Goal: Task Accomplishment & Management: Manage account settings

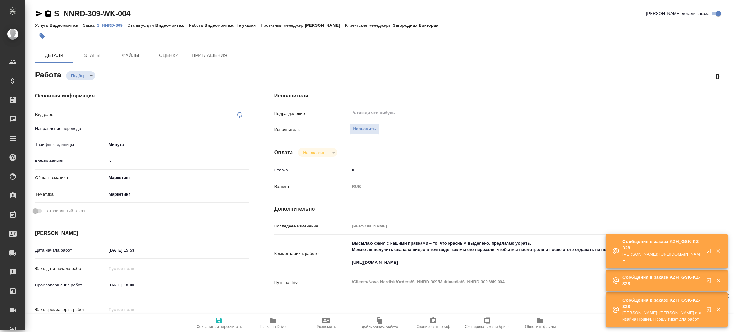
type textarea "x"
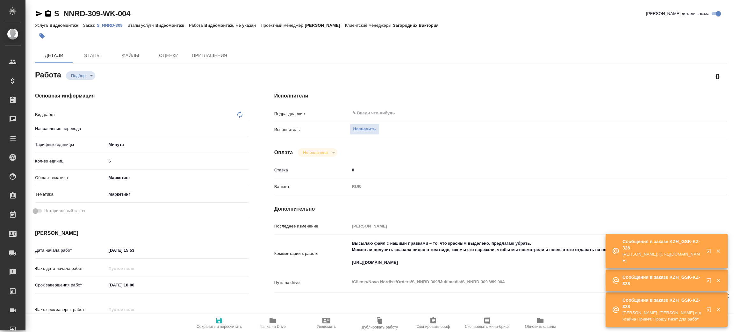
type textarea "x"
type textarea "Видеомонтаж"
type textarea "x"
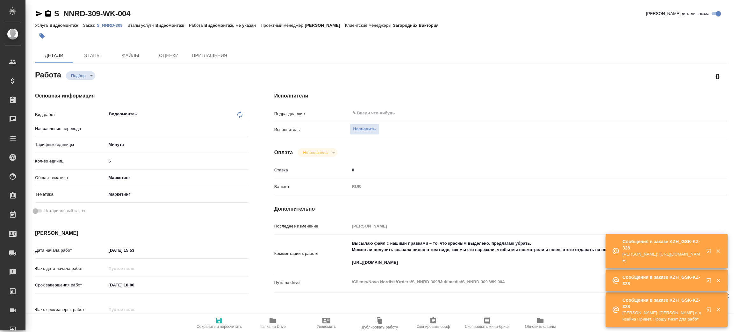
type textarea "x"
type input "Не указан"
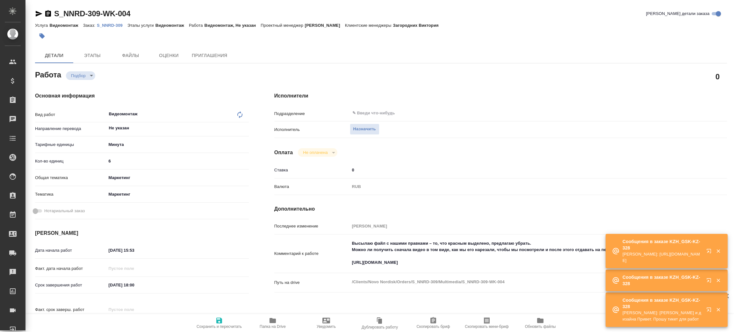
type textarea "x"
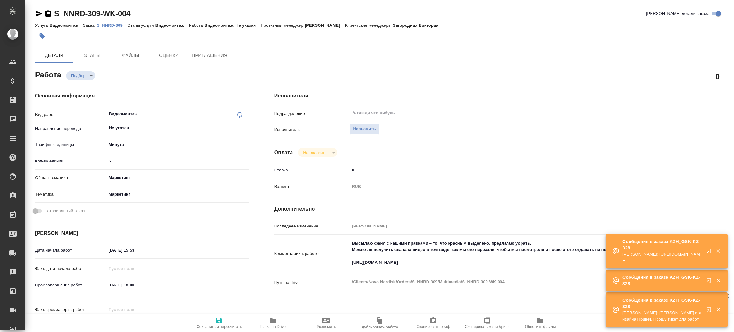
type textarea "x"
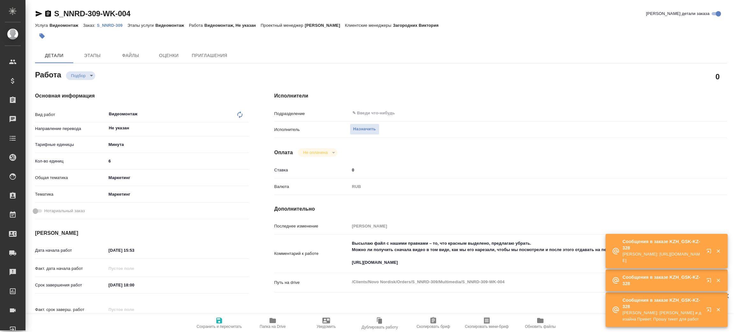
type textarea "x"
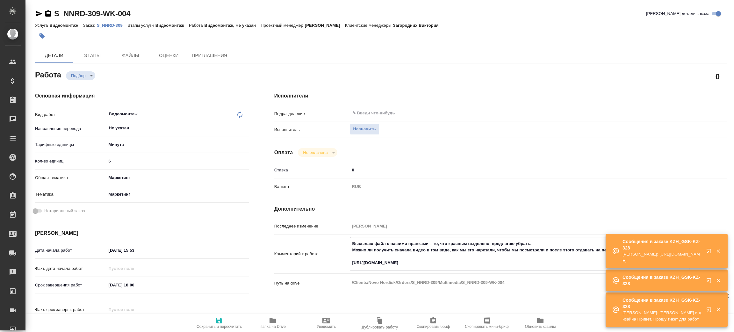
type textarea "x"
drag, startPoint x: 352, startPoint y: 260, endPoint x: 468, endPoint y: 263, distance: 116.3
click at [468, 263] on textarea "Высылаю файл с нашими правками – то, что красным выделено, предлагаю убрать. Мо…" at bounding box center [519, 253] width 339 height 30
click at [275, 324] on span "Папка на Drive" at bounding box center [273, 326] width 26 height 4
drag, startPoint x: 352, startPoint y: 262, endPoint x: 531, endPoint y: 158, distance: 206.5
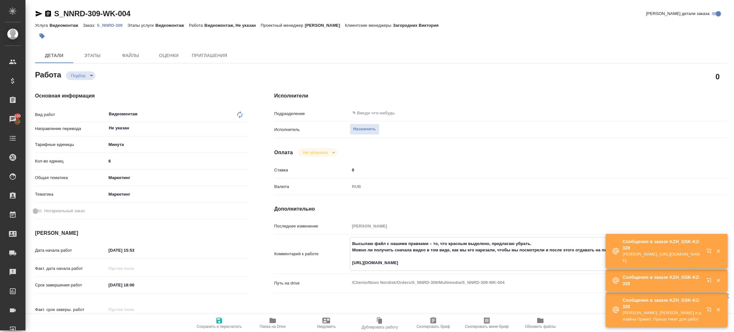
click at [473, 261] on textarea "Высылаю файл с нашими правками – то, что красным выделено, предлагаю убрать. Мо…" at bounding box center [519, 253] width 339 height 30
type textarea "x"
click at [119, 25] on p "S_NNRD-309" at bounding box center [112, 25] width 31 height 5
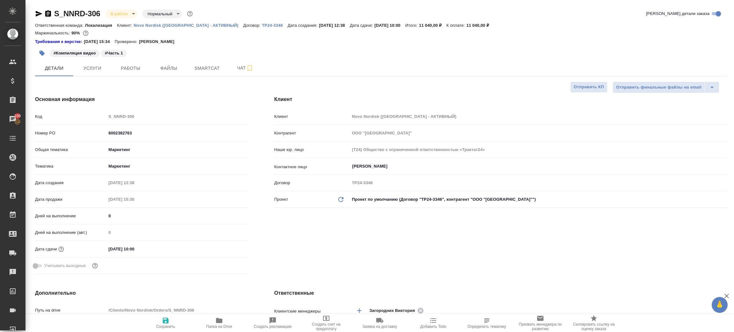
select select "RU"
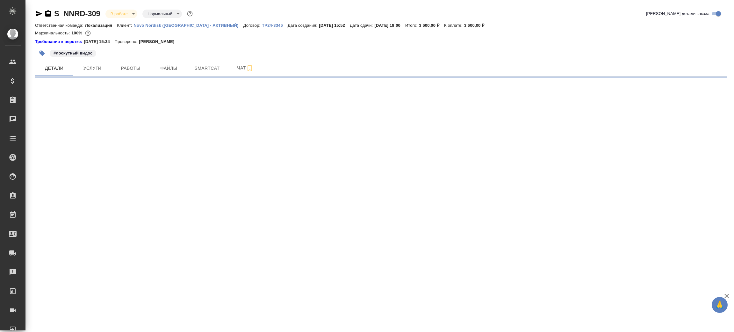
select select "RU"
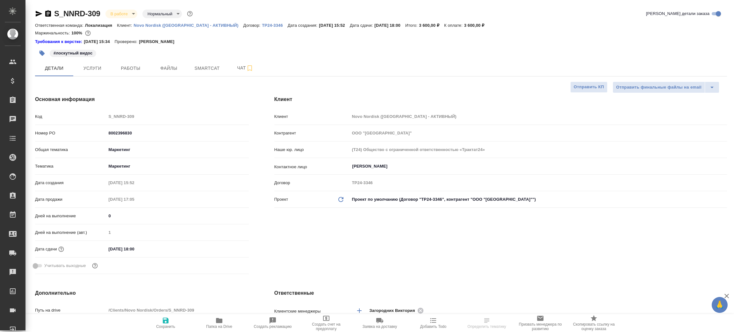
type textarea "x"
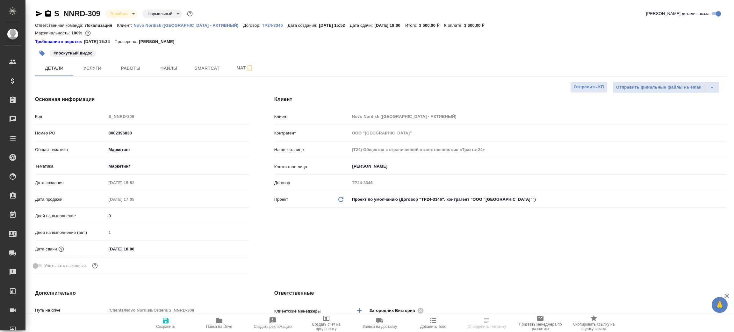
type textarea "x"
type input "[PERSON_NAME]"
type input "[PERSON_NAME]pereverzeva"
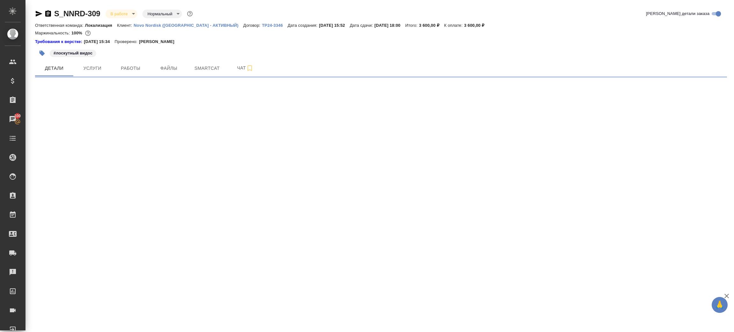
select select "RU"
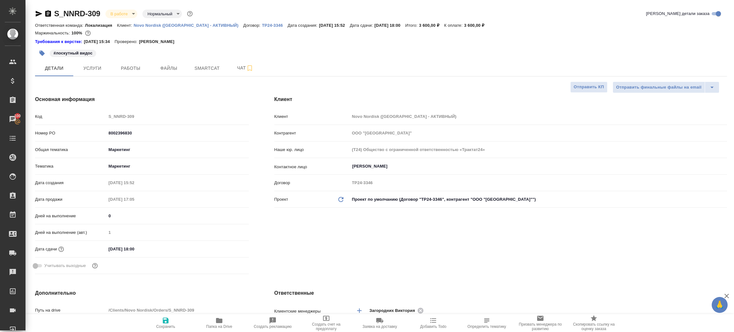
type textarea "x"
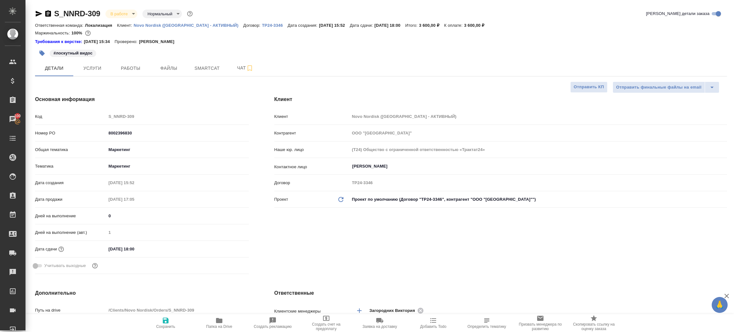
type textarea "x"
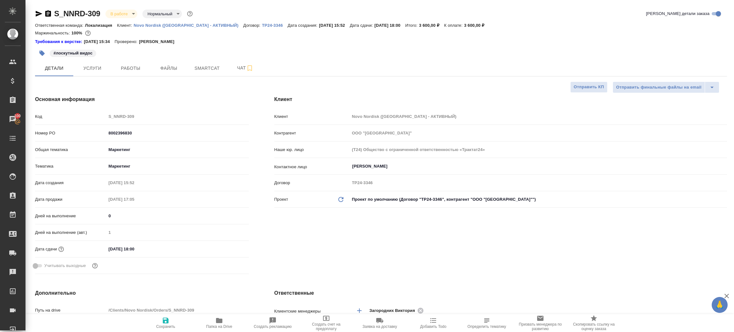
type textarea "x"
